Goal: Find specific page/section: Find specific page/section

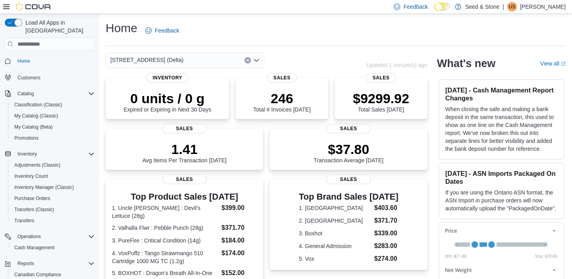
click at [188, 60] on div "[STREET_ADDRESS] (Delta)" at bounding box center [185, 60] width 159 height 16
click at [187, 57] on div "[STREET_ADDRESS] (Delta)" at bounding box center [185, 60] width 159 height 16
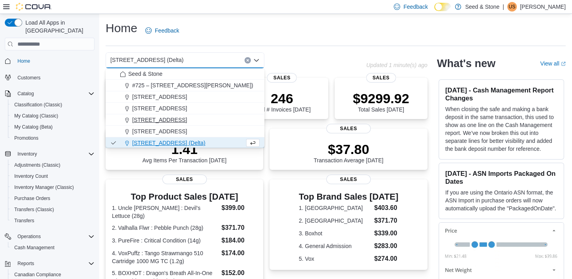
click at [175, 119] on span "[STREET_ADDRESS]" at bounding box center [159, 120] width 55 height 8
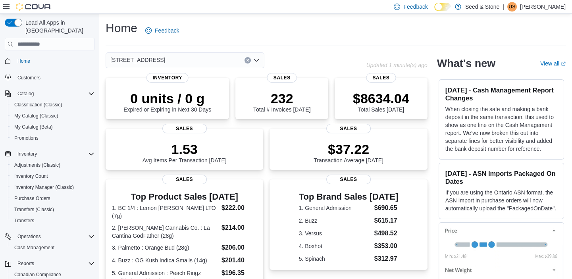
click at [193, 51] on div "Home Feedback [STREET_ADDRESS] Updated 1 minute(s) ago 0 units / 0 g Expired or…" at bounding box center [335, 241] width 473 height 454
click at [195, 58] on div "[STREET_ADDRESS]" at bounding box center [185, 60] width 159 height 16
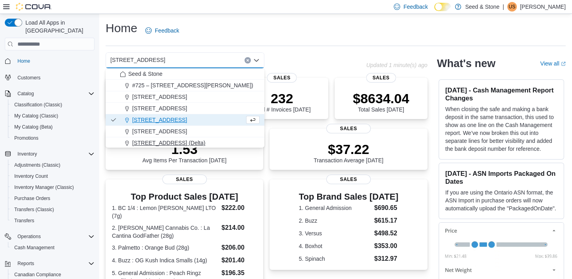
click at [196, 137] on button "[STREET_ADDRESS] (Delta)" at bounding box center [185, 143] width 159 height 12
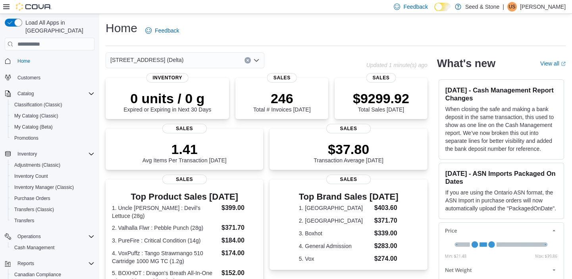
click at [204, 55] on div "[STREET_ADDRESS] (Delta) Combo box. Selected. [STREET_ADDRESS] (Delta). Press B…" at bounding box center [185, 60] width 159 height 16
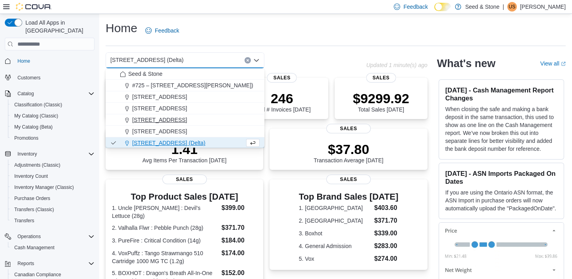
click at [191, 115] on button "[STREET_ADDRESS]" at bounding box center [185, 120] width 159 height 12
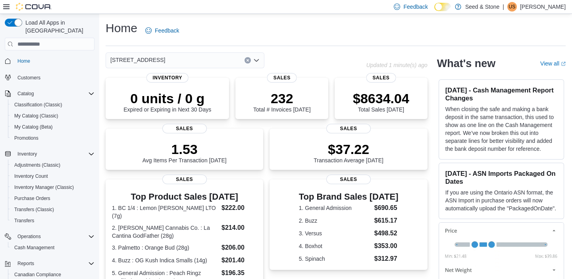
click at [201, 60] on div "[STREET_ADDRESS]" at bounding box center [185, 60] width 159 height 16
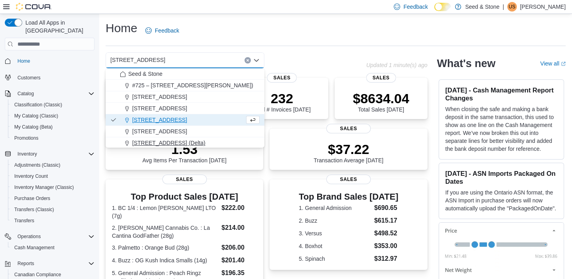
click at [186, 140] on span "[STREET_ADDRESS] (Delta)" at bounding box center [168, 143] width 73 height 8
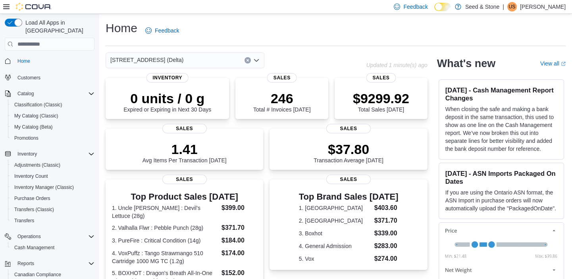
click at [215, 62] on div "[STREET_ADDRESS] (Delta) Combo box. Selected. [STREET_ADDRESS] (Delta). Press B…" at bounding box center [185, 60] width 159 height 16
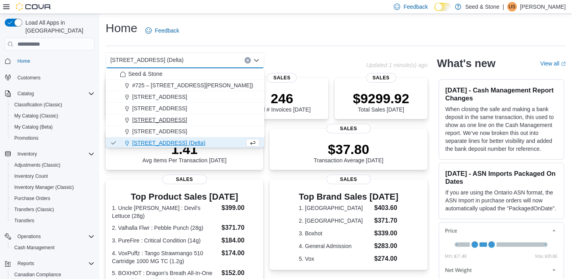
click at [181, 125] on button "[STREET_ADDRESS]" at bounding box center [185, 120] width 159 height 12
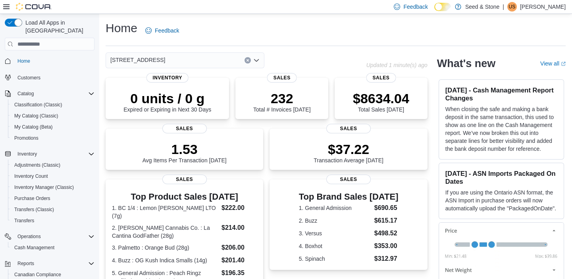
click at [197, 62] on div "[STREET_ADDRESS]" at bounding box center [185, 60] width 159 height 16
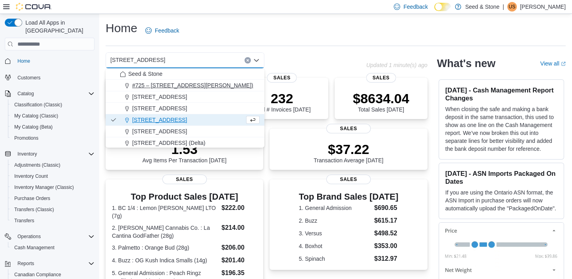
click at [186, 83] on span "#725 – [STREET_ADDRESS][PERSON_NAME])" at bounding box center [192, 85] width 121 height 8
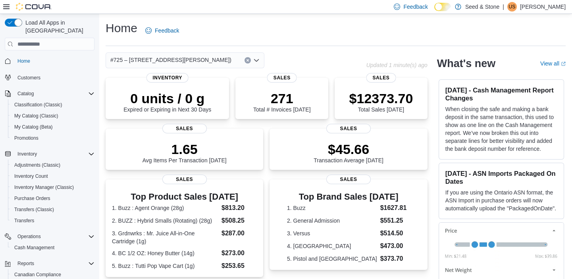
click at [201, 65] on div "#725 – [STREET_ADDRESS][PERSON_NAME])" at bounding box center [185, 60] width 159 height 16
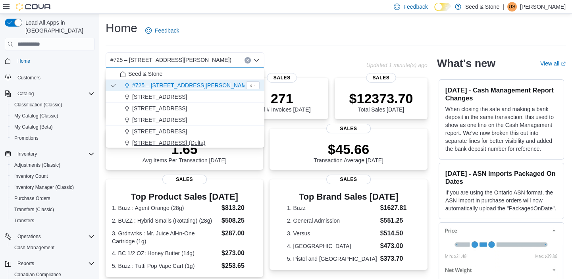
click at [190, 142] on span "[STREET_ADDRESS] (Delta)" at bounding box center [168, 143] width 73 height 8
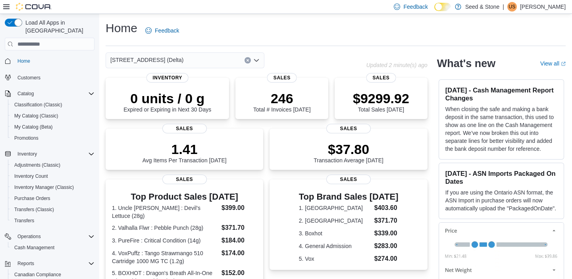
click at [194, 62] on div "[STREET_ADDRESS] (Delta)" at bounding box center [185, 60] width 159 height 16
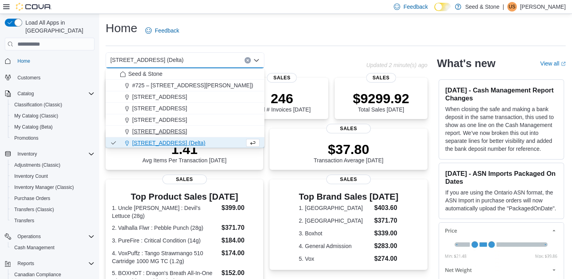
scroll to position [36, 0]
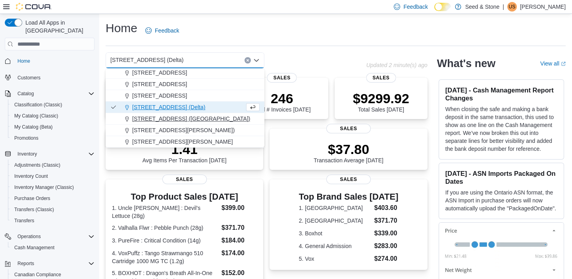
click at [182, 120] on span "[STREET_ADDRESS] ([GEOGRAPHIC_DATA])" at bounding box center [191, 119] width 118 height 8
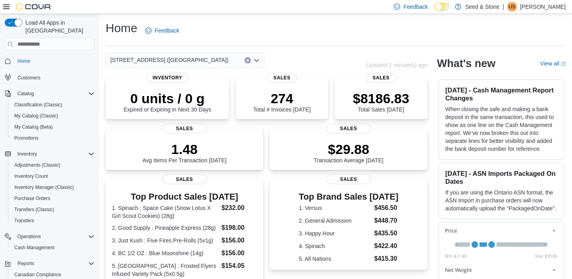
click at [190, 57] on div "[STREET_ADDRESS] ([GEOGRAPHIC_DATA])" at bounding box center [185, 60] width 159 height 16
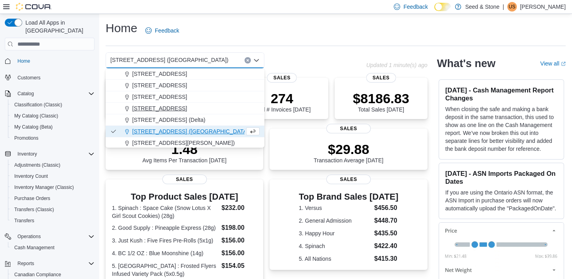
scroll to position [36, 0]
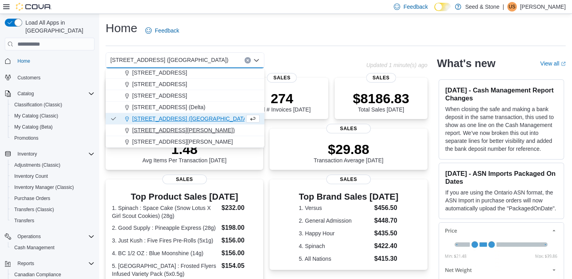
click at [181, 129] on span "[STREET_ADDRESS][PERSON_NAME])" at bounding box center [183, 130] width 102 height 8
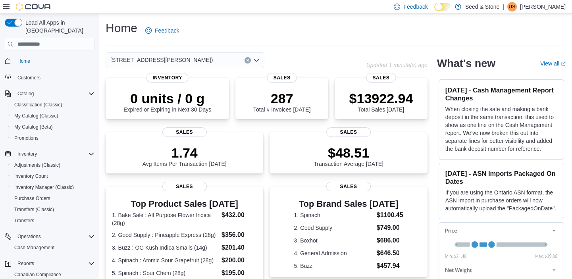
click at [180, 63] on span "[STREET_ADDRESS][PERSON_NAME])" at bounding box center [161, 60] width 102 height 10
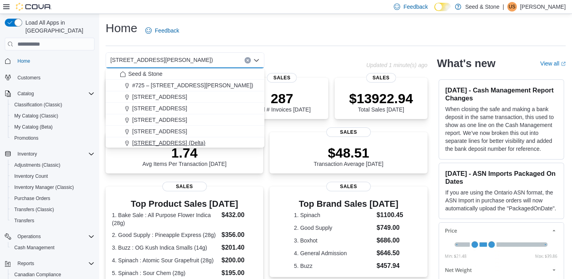
click at [185, 139] on div "Seed & Stone #725 – [GEOGRAPHIC_DATA] ([GEOGRAPHIC_DATA][PERSON_NAME]) [STREET_…" at bounding box center [185, 125] width 159 height 115
click at [185, 139] on span "[STREET_ADDRESS] (Delta)" at bounding box center [168, 143] width 73 height 8
